Goal: Book appointment/travel/reservation

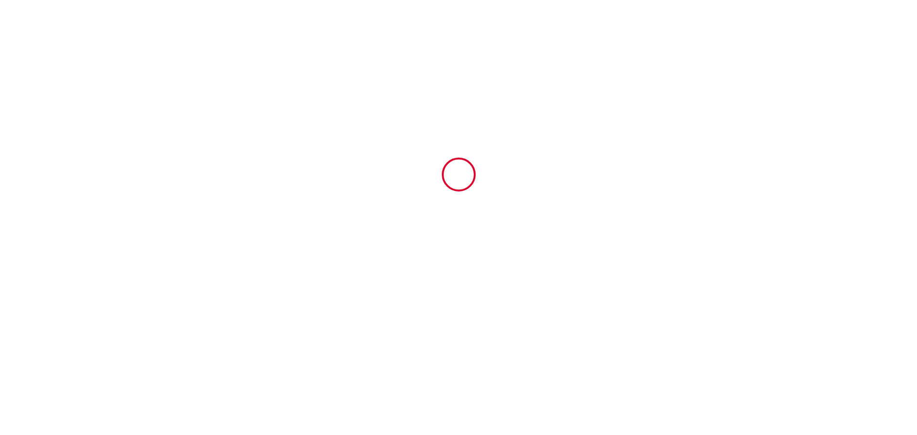
type input "6874365"
type input "Le Terre & mer"
type input "14 rue de la republique"
type input "33230"
type input "saint médard de guizieres"
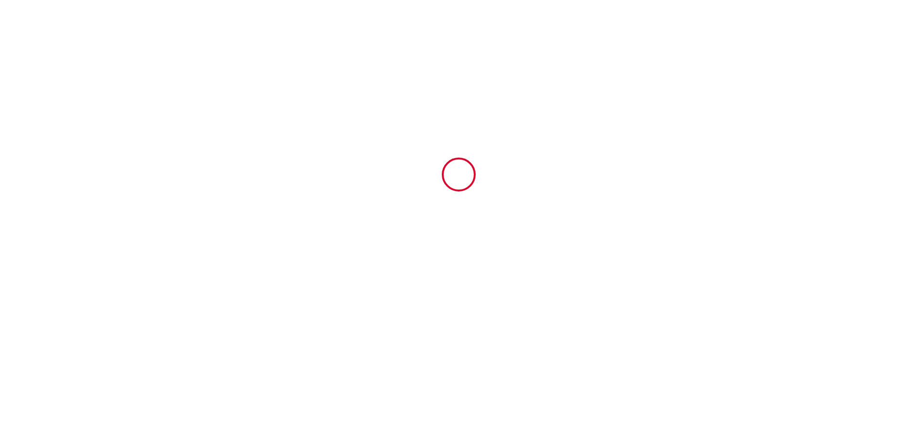
type input "France"
type input "13 Mon October 2025"
type input "16 Thu October 2025"
type input "1"
type input "0"
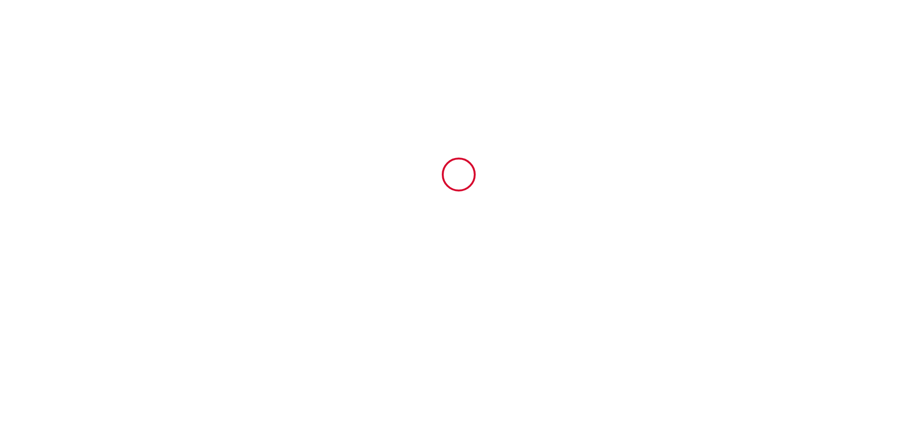
type input "300"
type input "176"
type input "Amelie Et Laurent"
type input "couture"
type input "France"
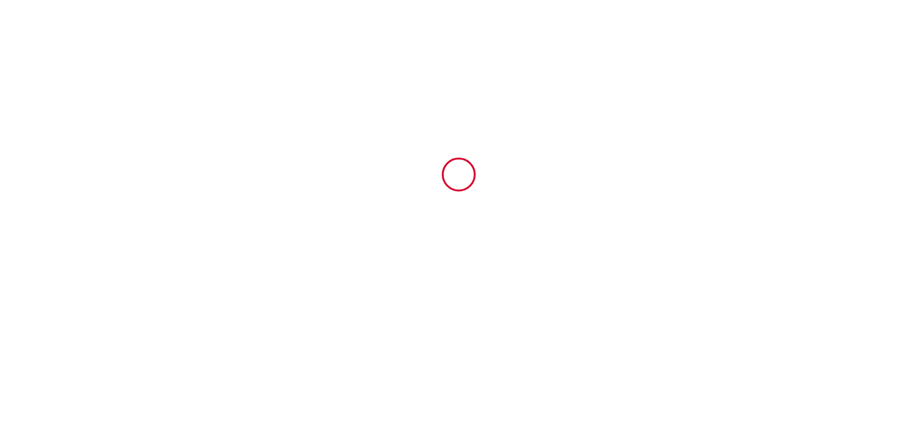
type input "Immeublesmdg74@gmail.com"
type input "Bruno"
type input "Marchand"
type input "bruno.marchand3@gmail.com"
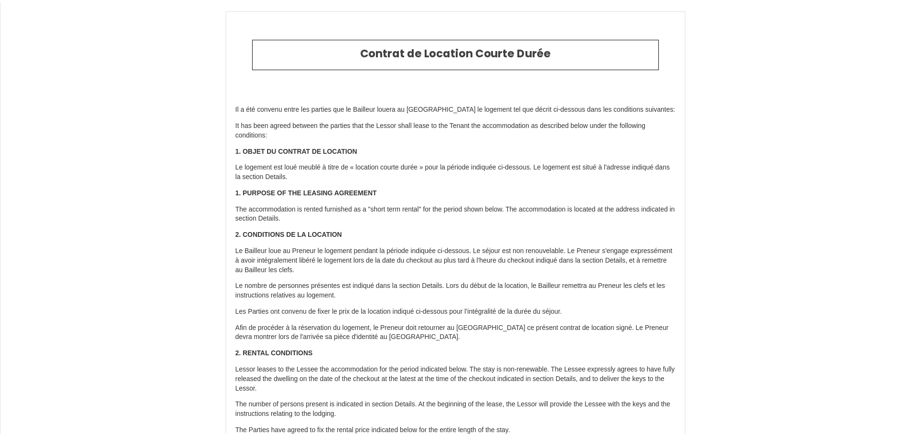
scroll to position [2103, 0]
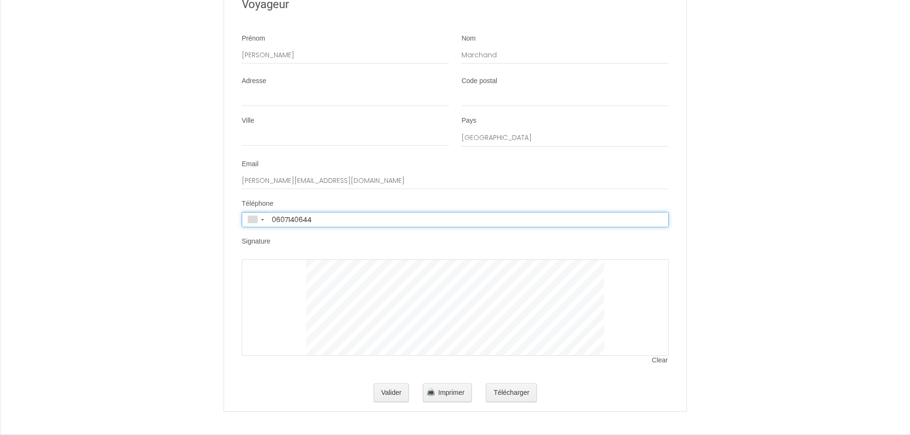
type input "+33 6 07 14 06 44"
click at [396, 391] on button "Valider" at bounding box center [392, 393] width 36 height 19
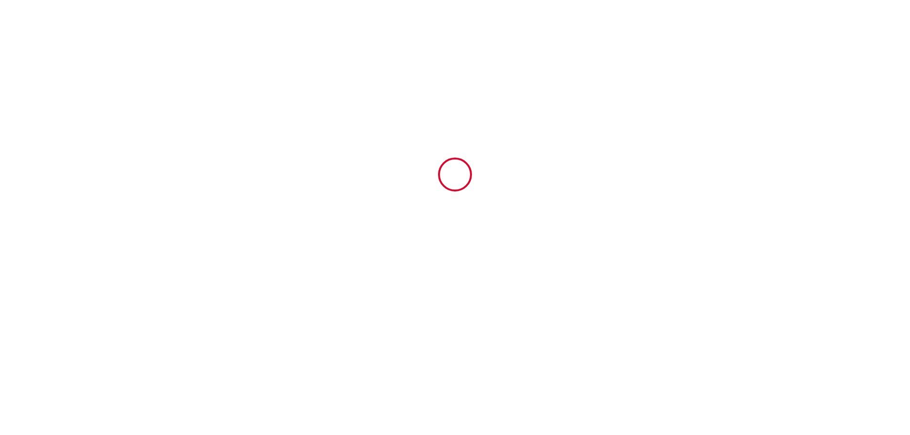
scroll to position [0, 0]
type input "3"
type input "35"
type input "138"
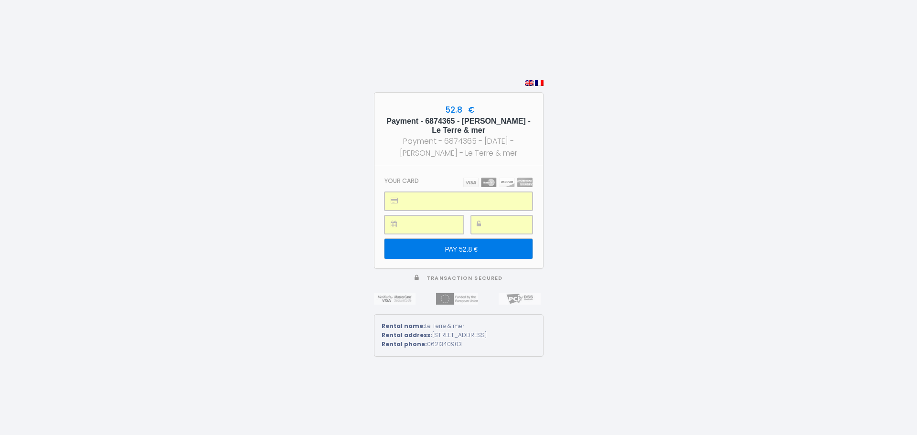
click at [449, 243] on input "PAY 52.8 €" at bounding box center [459, 249] width 148 height 20
click at [457, 246] on input "PAY 123.2 €" at bounding box center [459, 249] width 148 height 20
